Goal: Find specific page/section: Find specific page/section

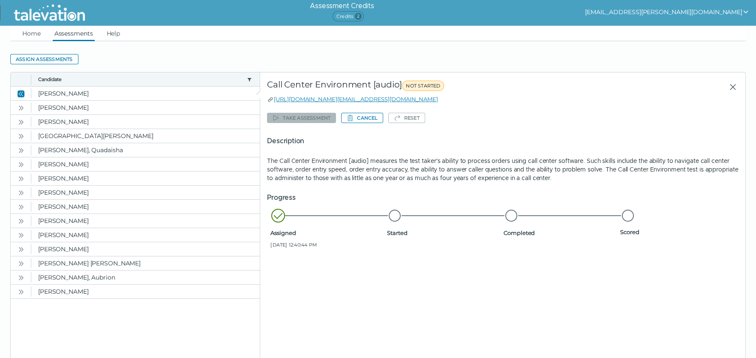
click at [51, 29] on ul "Home Assessments Help" at bounding box center [377, 33] width 735 height 15
click at [45, 31] on ul "Home Assessments Help" at bounding box center [377, 33] width 735 height 15
click at [37, 33] on link "Home" at bounding box center [32, 33] width 22 height 15
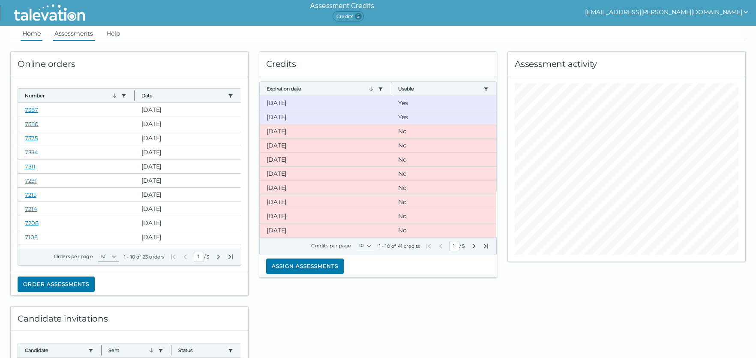
click at [72, 36] on link "Assessments" at bounding box center [74, 33] width 42 height 15
